Goal: Task Accomplishment & Management: Complete application form

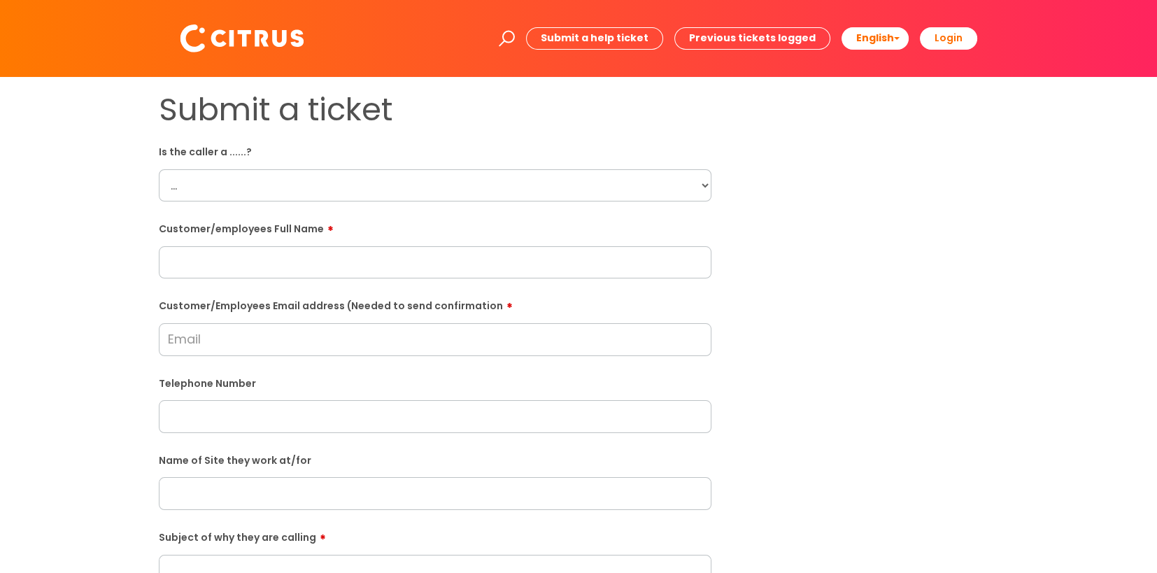
click at [249, 174] on select "... Citrus Customer Citrus Employee Contractor Supplier" at bounding box center [435, 185] width 553 height 32
click at [338, 195] on select "... Citrus Customer Citrus Employee Contractor Supplier" at bounding box center [435, 185] width 553 height 32
click at [229, 190] on select "... Citrus Customer Citrus Employee Contractor Supplier" at bounding box center [435, 185] width 553 height 32
select select "Citrus Customer"
click at [159, 169] on select "... Citrus Customer Citrus Employee Contractor Supplier" at bounding box center [435, 185] width 553 height 32
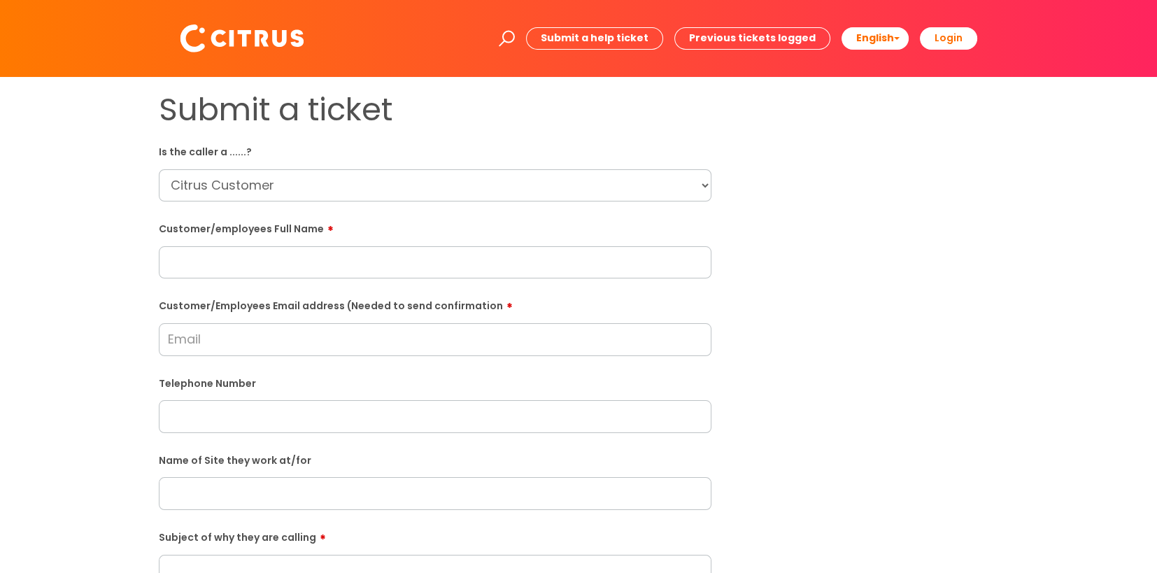
click at [298, 269] on input "text" at bounding box center [435, 262] width 553 height 32
type input "Darren Heath"
click at [217, 343] on input "Customer/Employees Email address (Needed to send confirmation" at bounding box center [435, 339] width 553 height 32
click at [314, 348] on input "darren.heath@gattaca.poc.com" at bounding box center [435, 339] width 553 height 32
type input "darren.heath@gattacapoc.com"
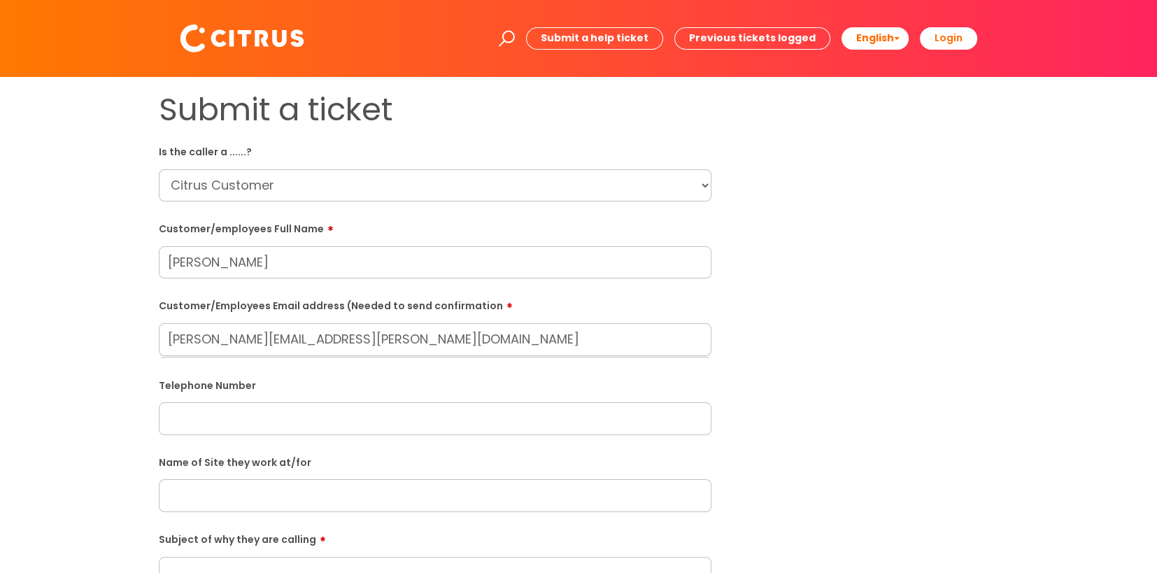
click at [362, 421] on input "text" at bounding box center [435, 418] width 553 height 32
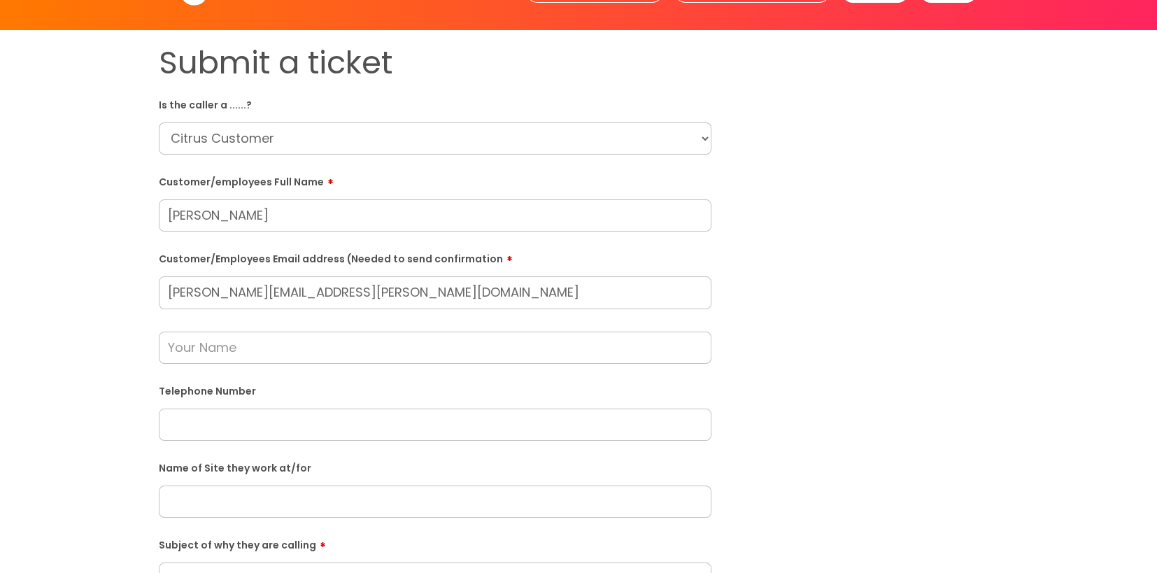
scroll to position [70, 0]
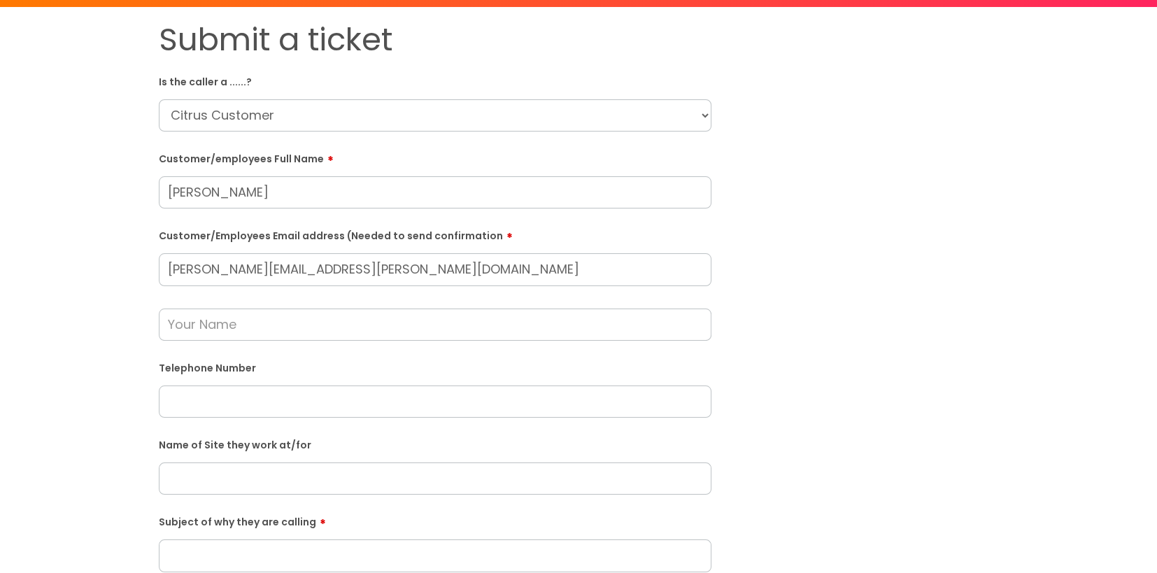
click at [271, 396] on input "text" at bounding box center [435, 402] width 553 height 32
paste input "07342034637"
type input "07342034637"
click at [275, 489] on input "text" at bounding box center [435, 479] width 553 height 32
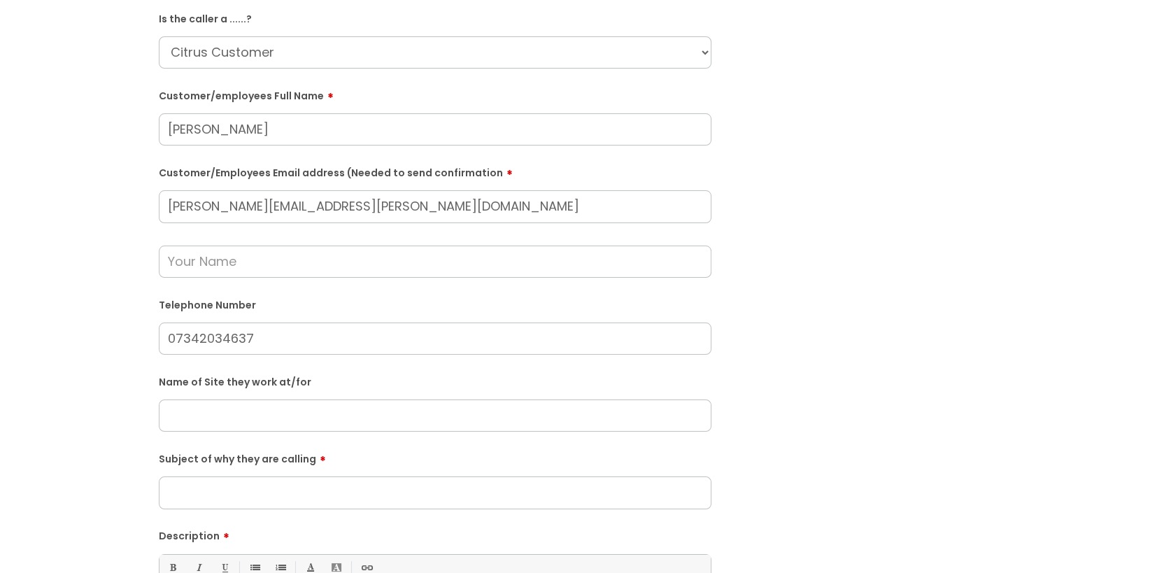
scroll to position [210, 0]
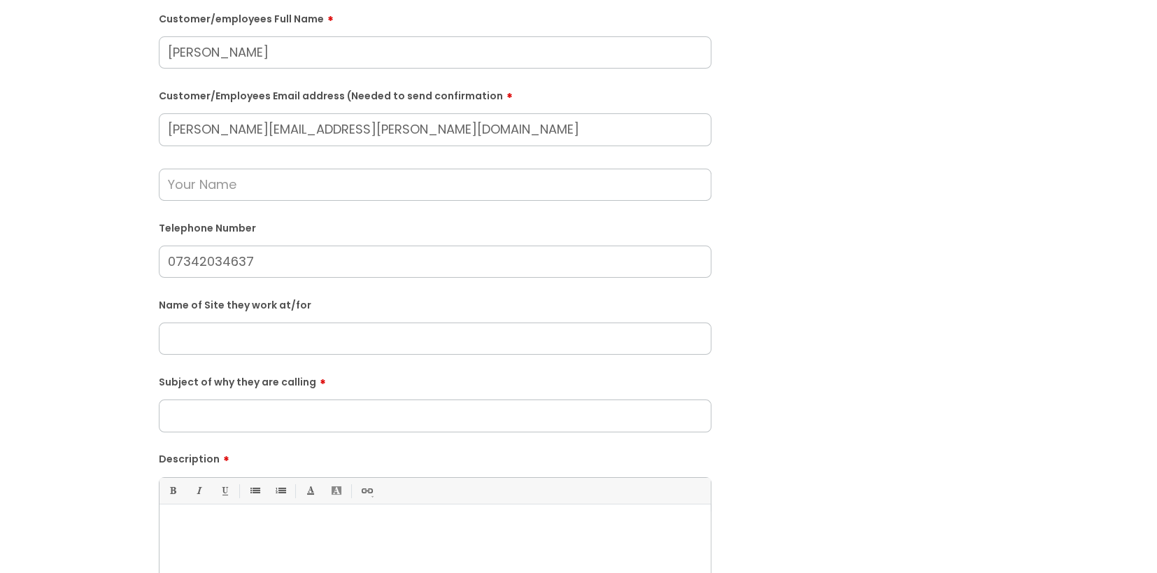
click at [254, 341] on input "text" at bounding box center [435, 339] width 553 height 32
type input "G"
type input "Parkway"
click at [378, 420] on input "Subject of why they are calling" at bounding box center [435, 416] width 553 height 32
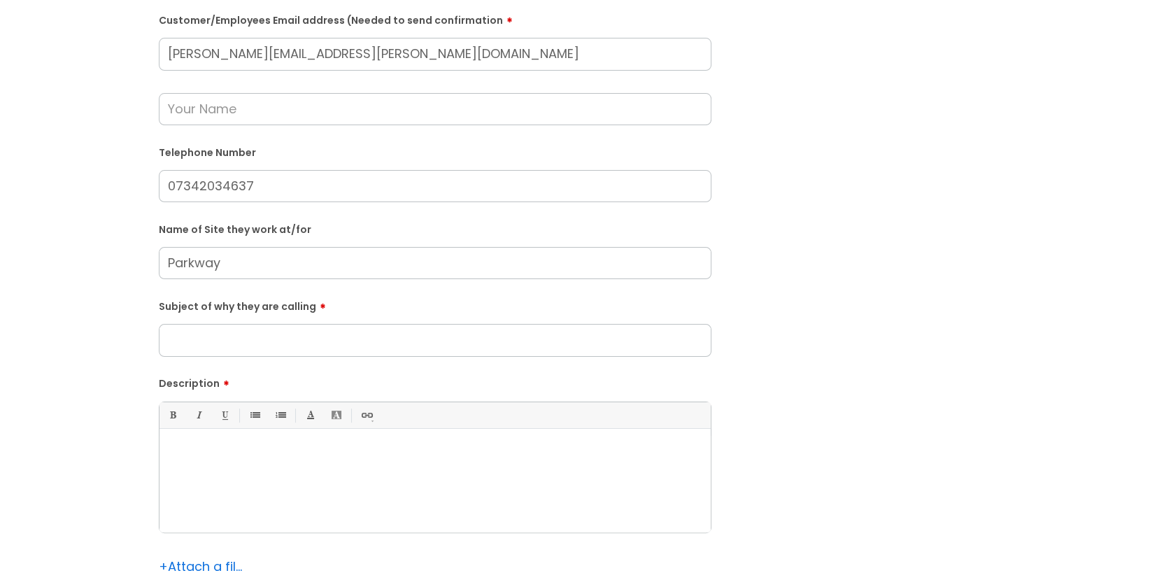
scroll to position [350, 0]
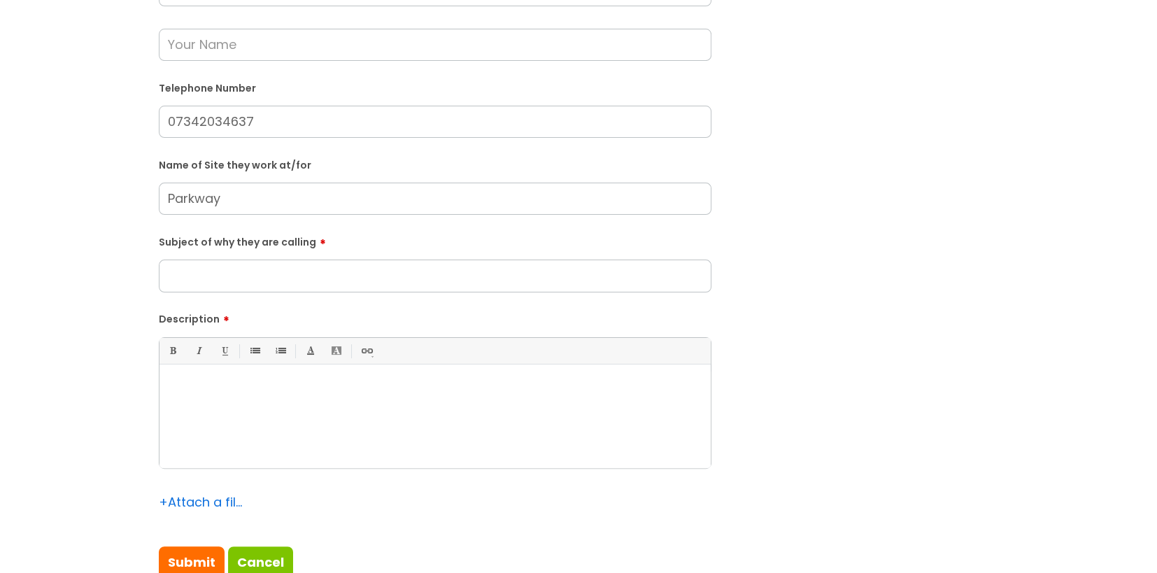
click at [265, 283] on input "Subject of why they are calling" at bounding box center [435, 276] width 553 height 32
type input "General"
click at [414, 425] on div at bounding box center [435, 420] width 551 height 97
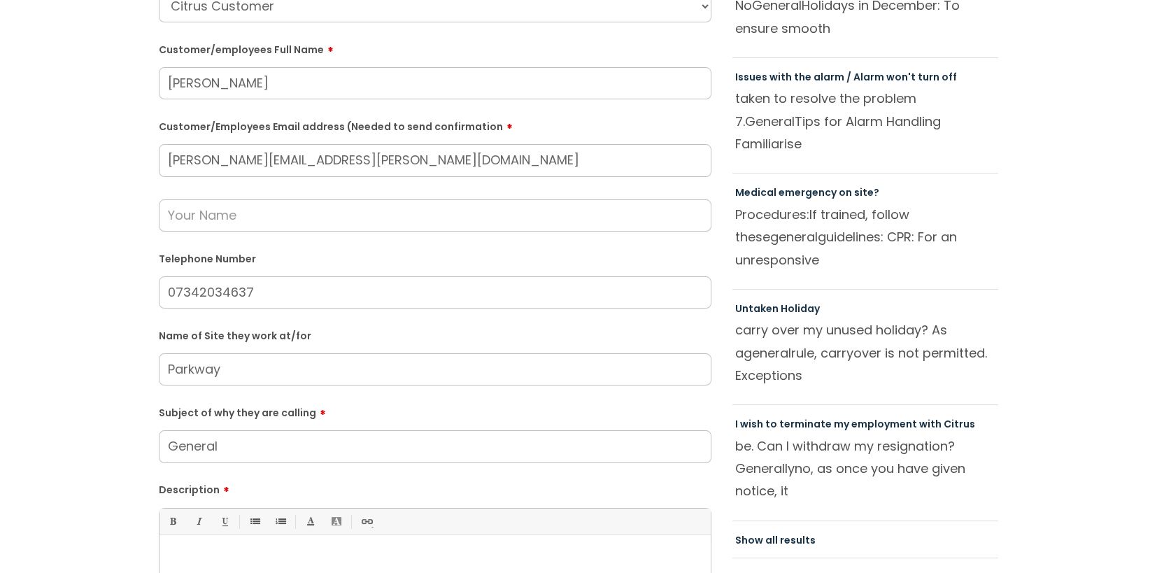
scroll to position [560, 0]
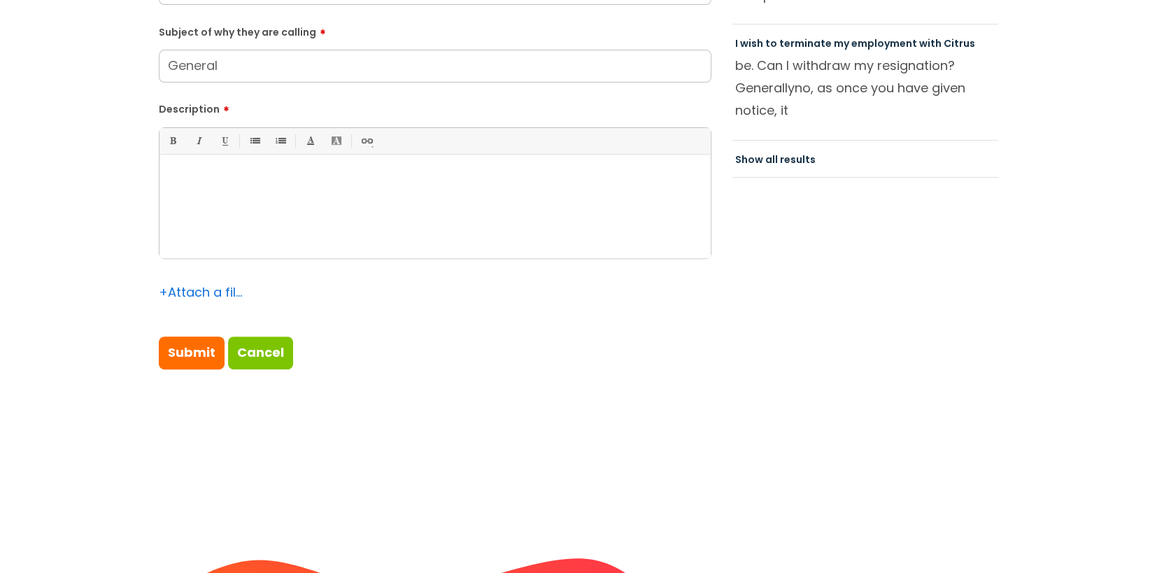
click at [372, 231] on div at bounding box center [435, 210] width 551 height 97
click at [338, 202] on div at bounding box center [435, 210] width 551 height 97
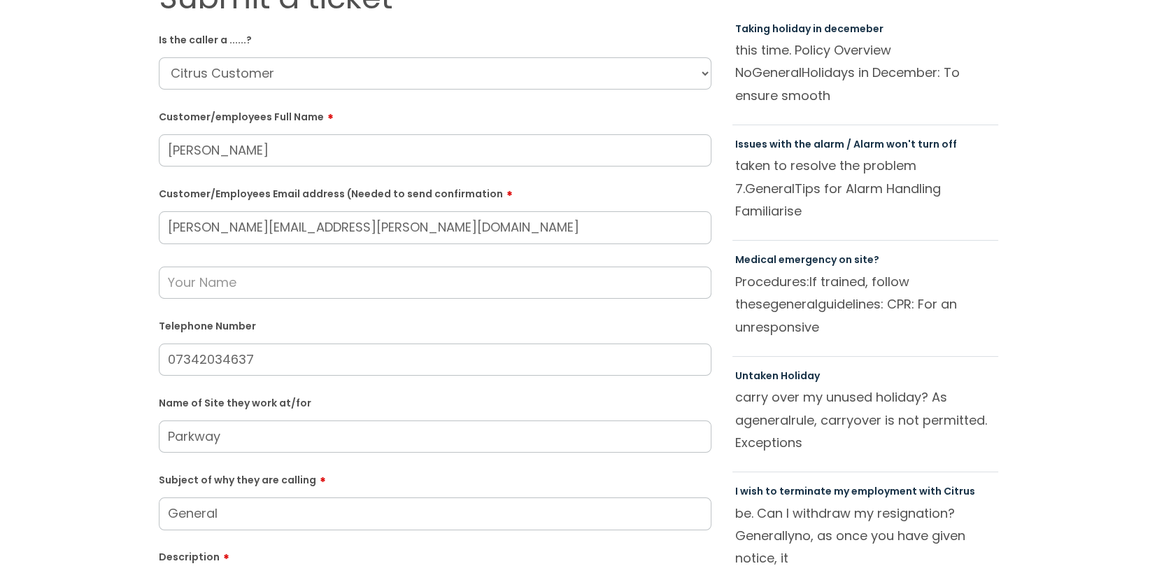
scroll to position [70, 0]
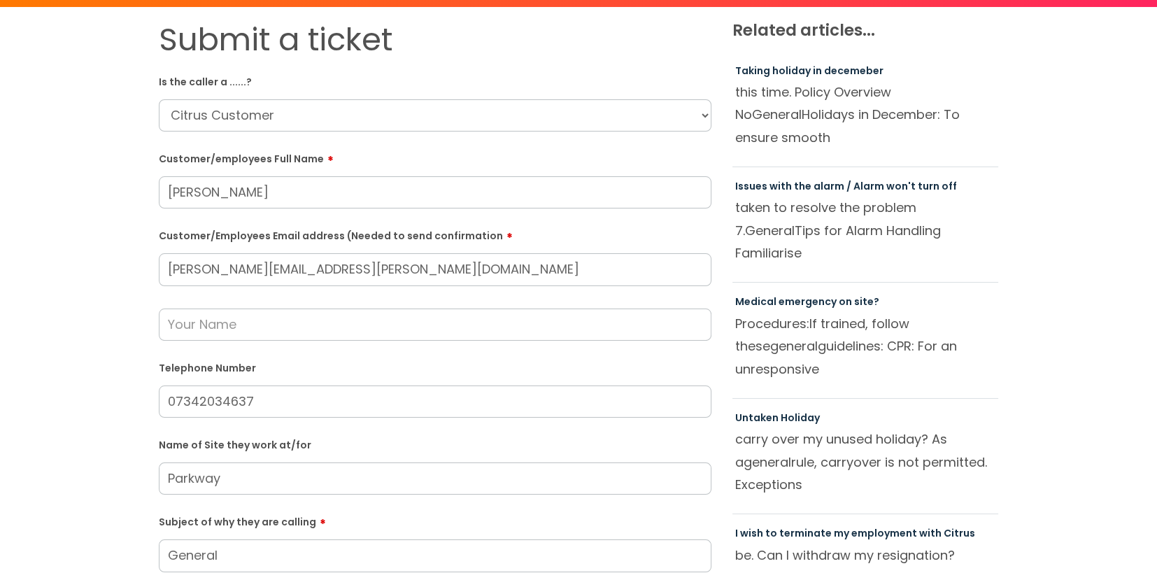
click at [390, 335] on input "text" at bounding box center [435, 325] width 553 height 32
drag, startPoint x: 389, startPoint y: 276, endPoint x: 128, endPoint y: 265, distance: 261.3
click at [128, 265] on div "Submit a ticket Is the caller a ......? ... Citrus Customer Citrus Employee Con…" at bounding box center [578, 451] width 1129 height 861
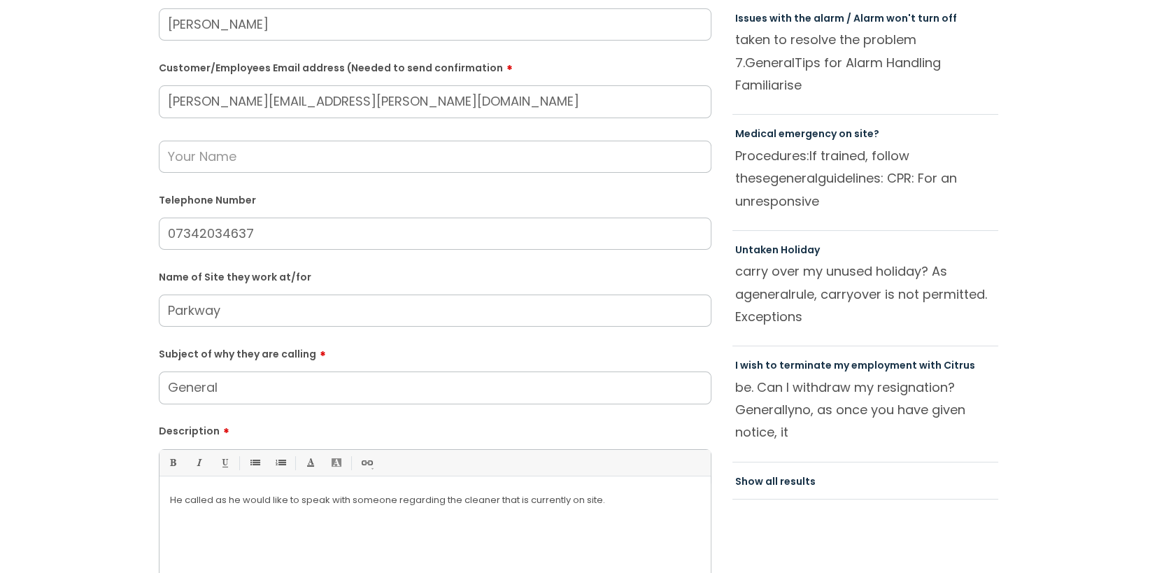
scroll to position [279, 0]
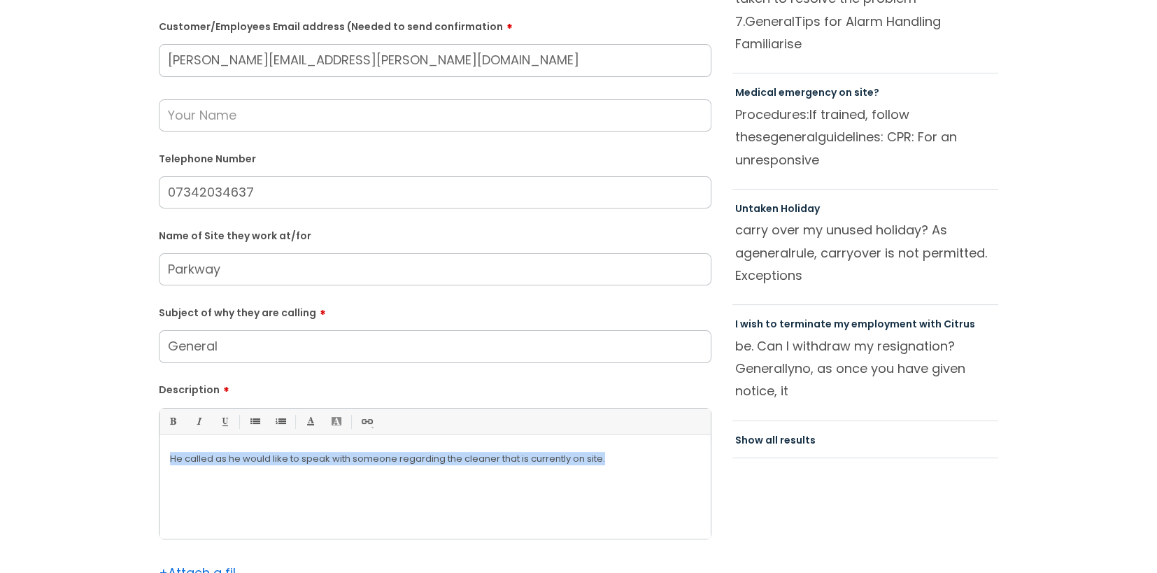
drag, startPoint x: 621, startPoint y: 488, endPoint x: 97, endPoint y: 447, distance: 525.0
click at [97, 447] on div "Submit a ticket Is the caller a ......? ... Citrus Customer Citrus Employee Con…" at bounding box center [578, 242] width 1129 height 861
copy p "He called as he would like to speak with someone regarding the cleaner that is …"
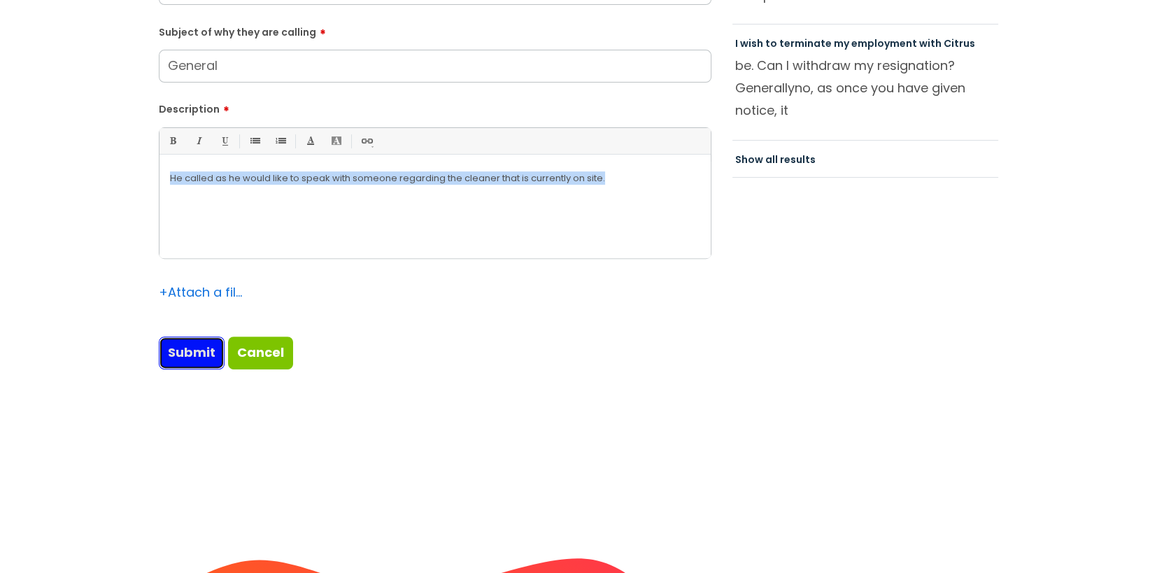
click at [165, 360] on input "Submit" at bounding box center [192, 353] width 66 height 32
type input "Please Wait..."
